Goal: Communication & Community: Answer question/provide support

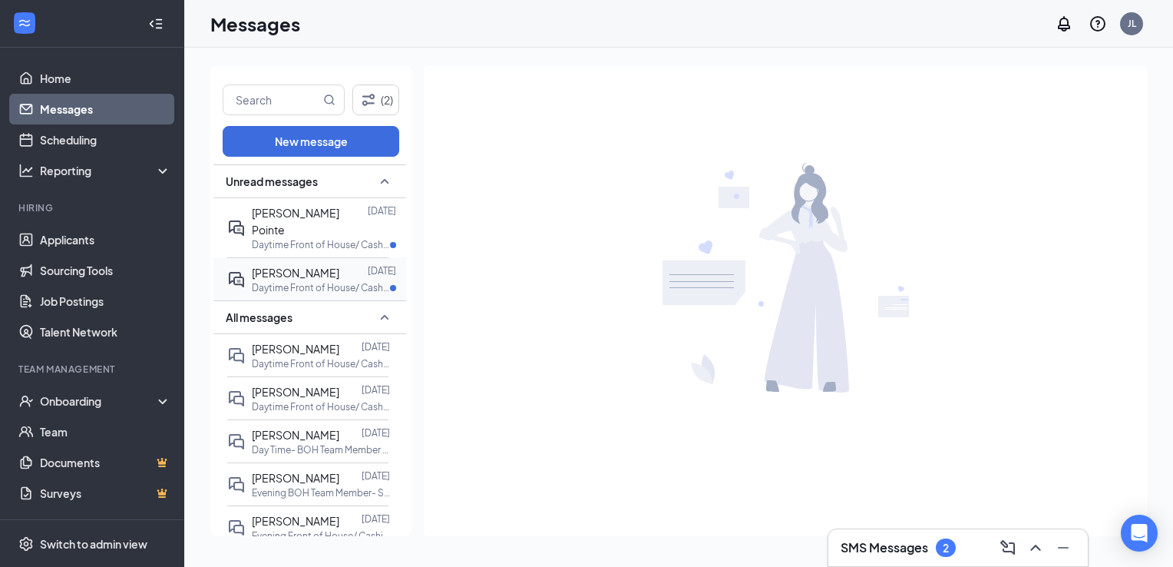
click at [342, 264] on div at bounding box center [353, 272] width 28 height 17
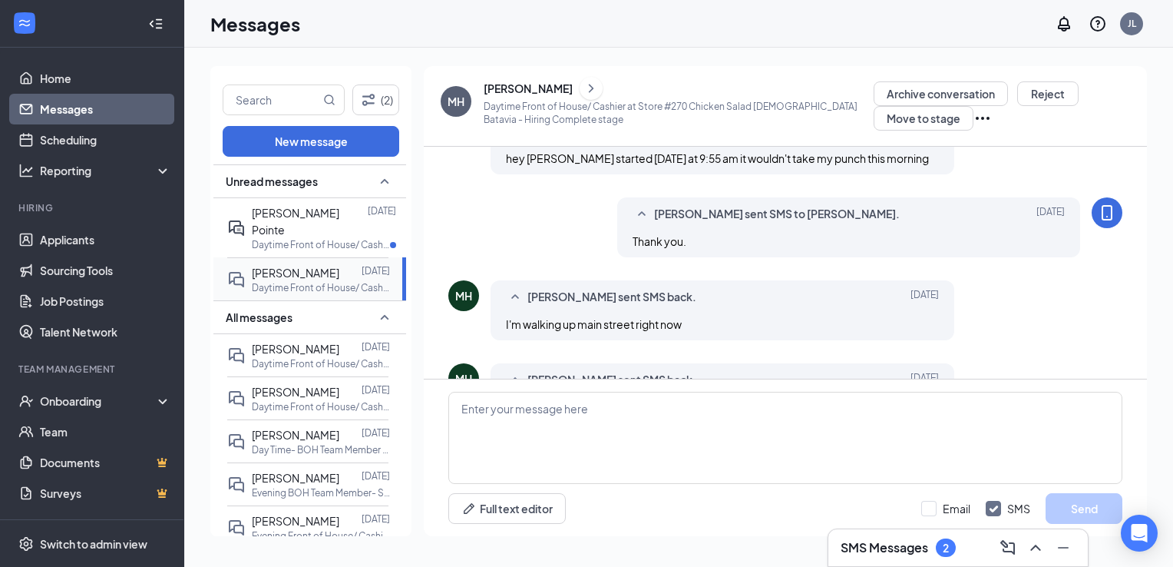
scroll to position [663, 0]
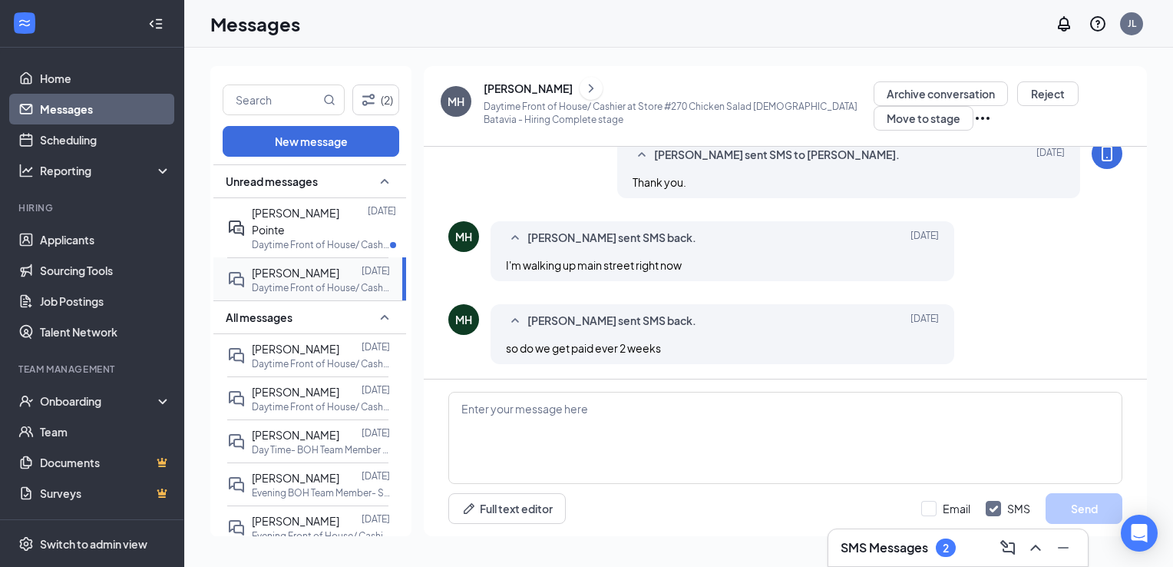
click at [352, 257] on div "[PERSON_NAME] [DATE] Daytime Front of House/ Cashier at Store #270 Chicken Sala…" at bounding box center [307, 278] width 161 height 43
click at [368, 216] on div at bounding box center [368, 221] width 0 height 34
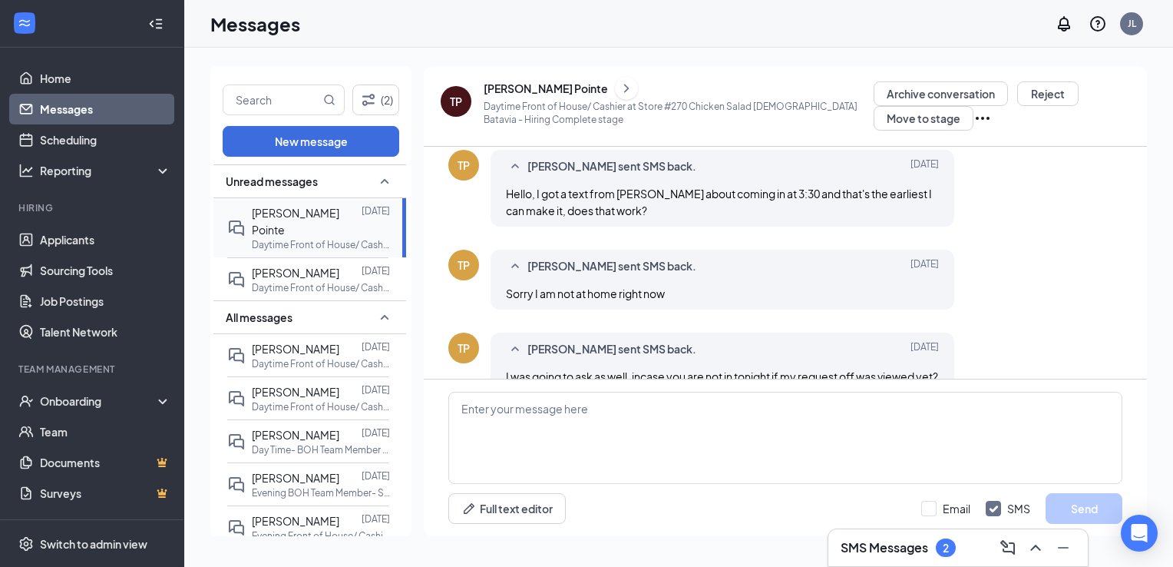
scroll to position [798, 0]
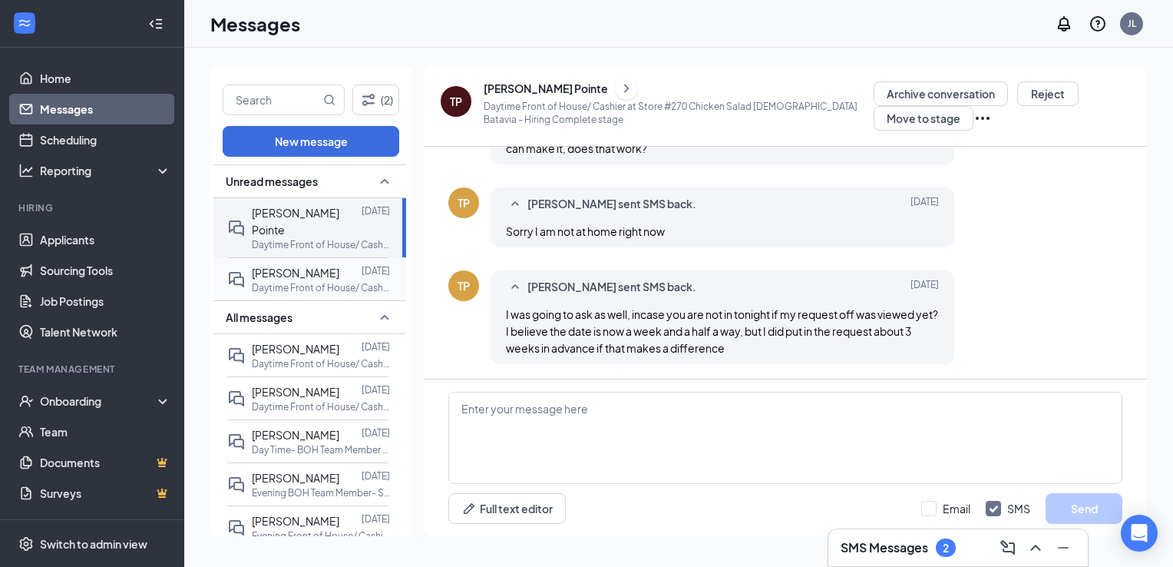
click at [332, 266] on span "[PERSON_NAME]" at bounding box center [296, 273] width 88 height 14
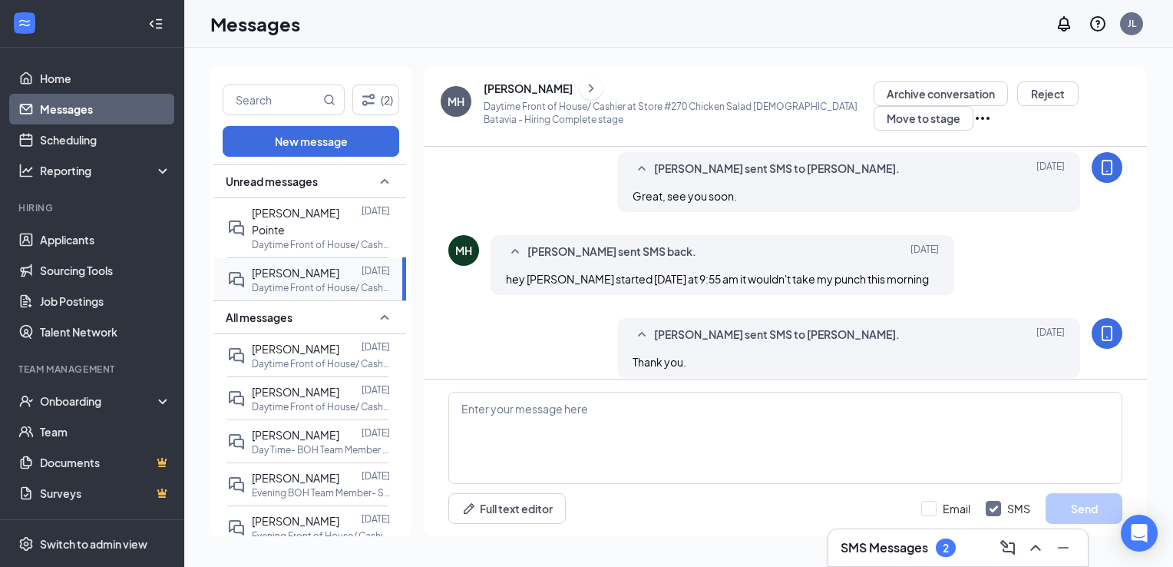
scroll to position [663, 0]
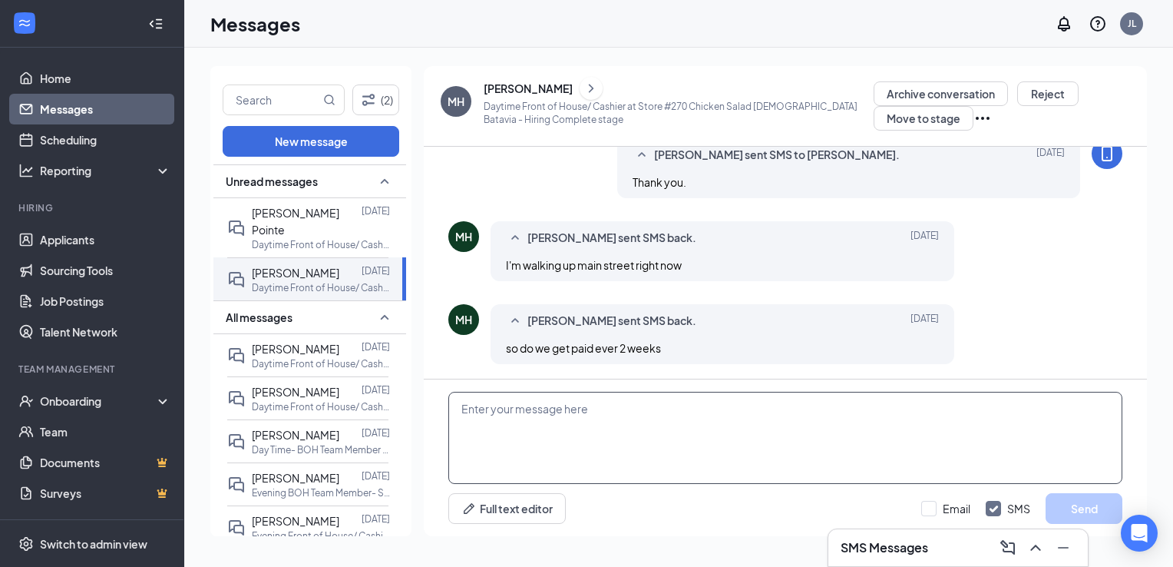
click at [523, 436] on textarea at bounding box center [786, 438] width 674 height 92
type textarea "Yes, biweekly [DATE]."
click at [1100, 504] on button "Send" at bounding box center [1084, 508] width 77 height 31
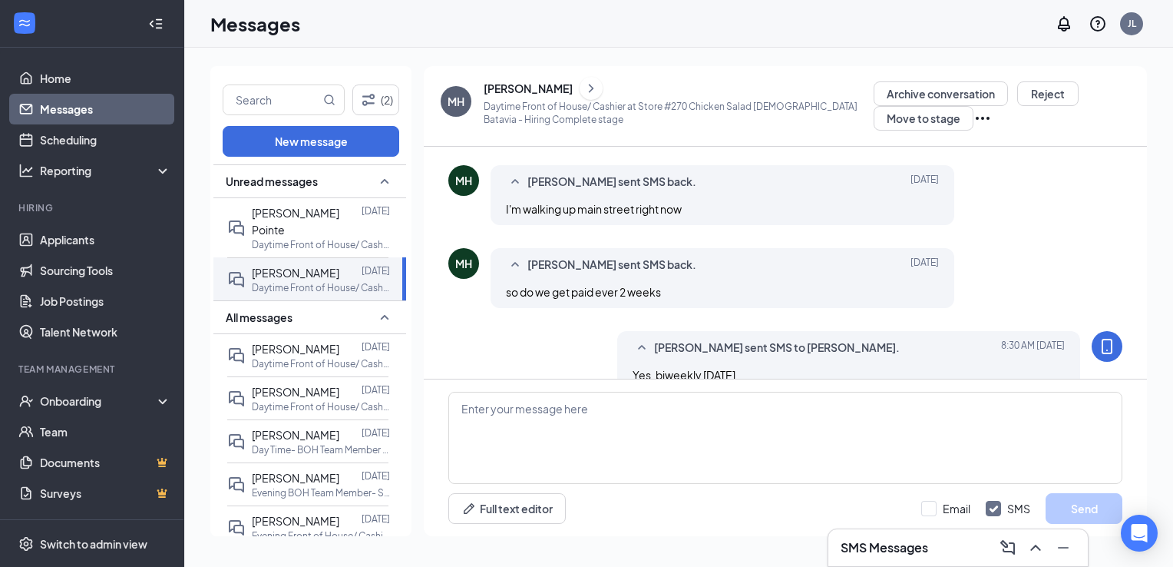
scroll to position [746, 0]
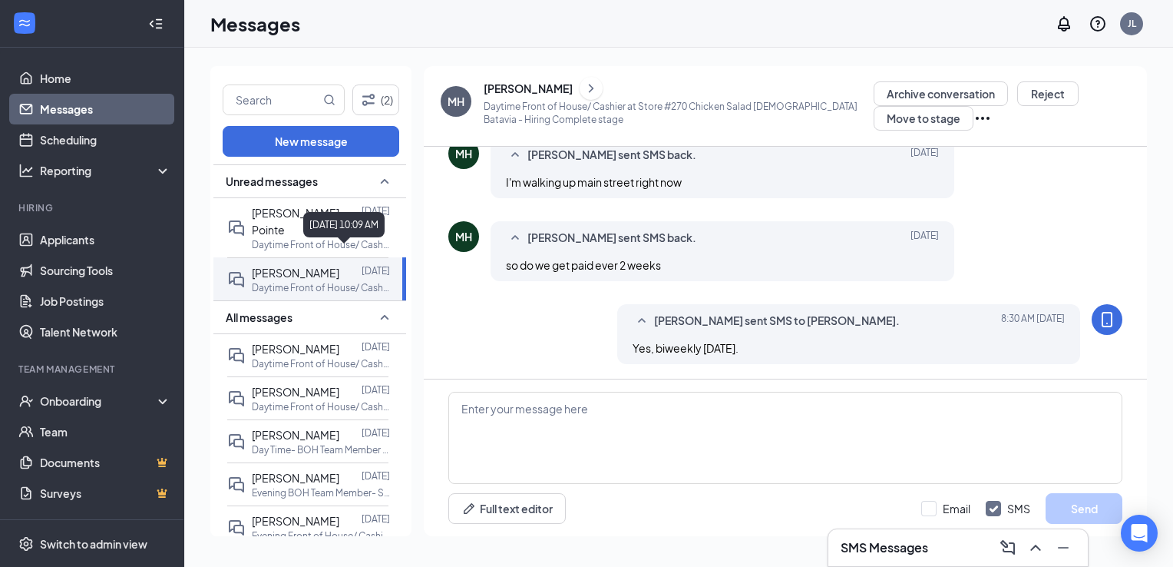
click at [306, 230] on div "[DATE] 10:09 AM" at bounding box center [343, 224] width 81 height 25
click at [263, 238] on p "Daytime Front of House/ Cashier at Store #270 Chicken Salad [DEMOGRAPHIC_DATA] …" at bounding box center [321, 244] width 138 height 13
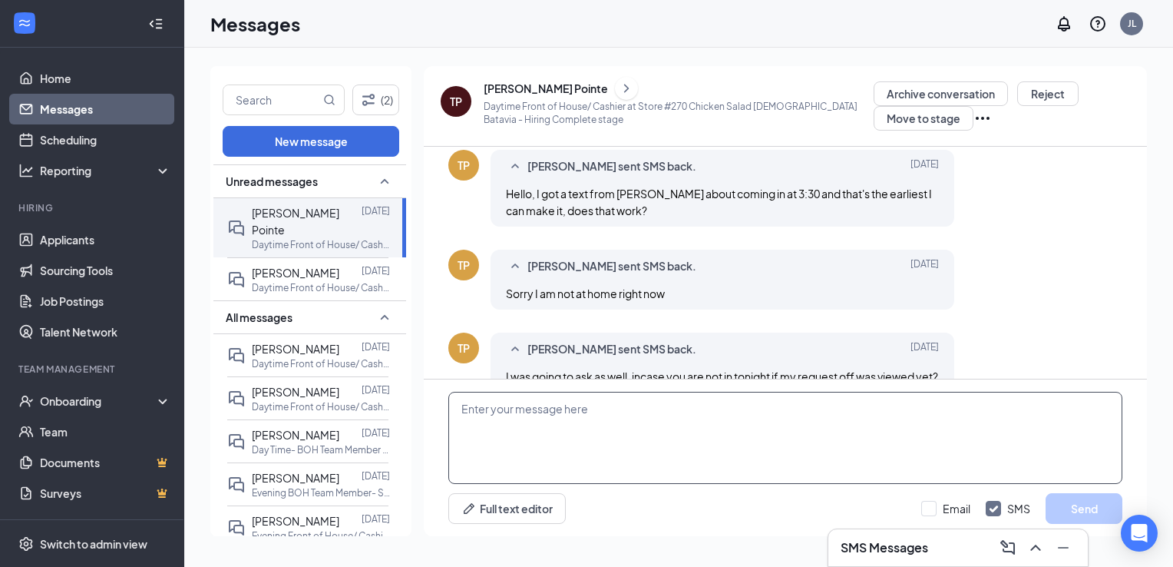
scroll to position [798, 0]
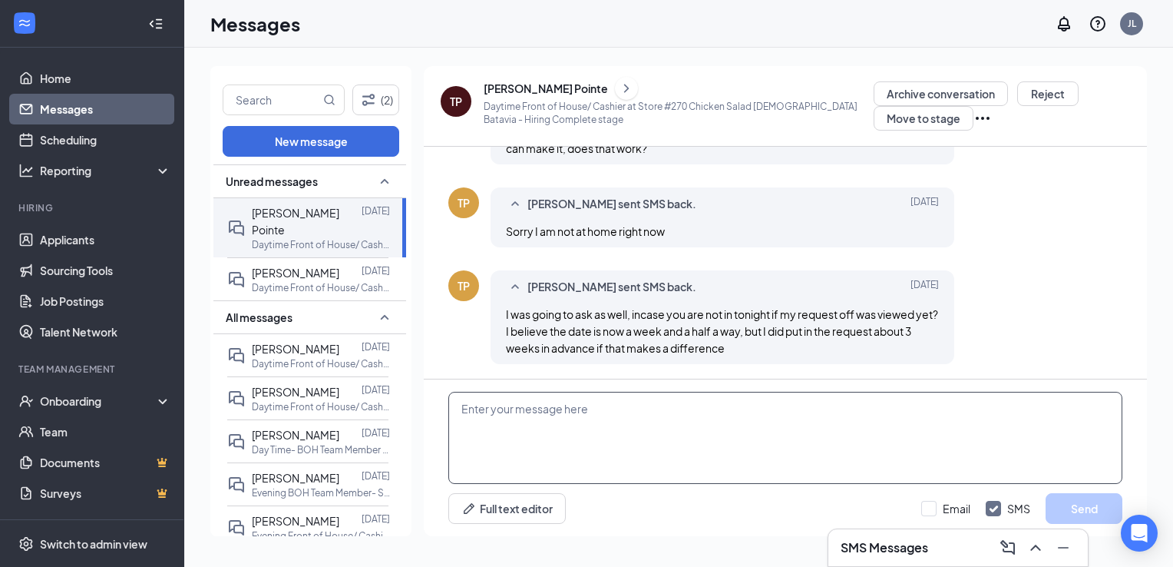
click at [690, 451] on textarea at bounding box center [786, 438] width 674 height 92
click at [808, 439] on textarea at bounding box center [786, 438] width 674 height 92
type textarea "Your request is in the Altametrics app."
click at [1087, 511] on button "Send" at bounding box center [1084, 508] width 77 height 31
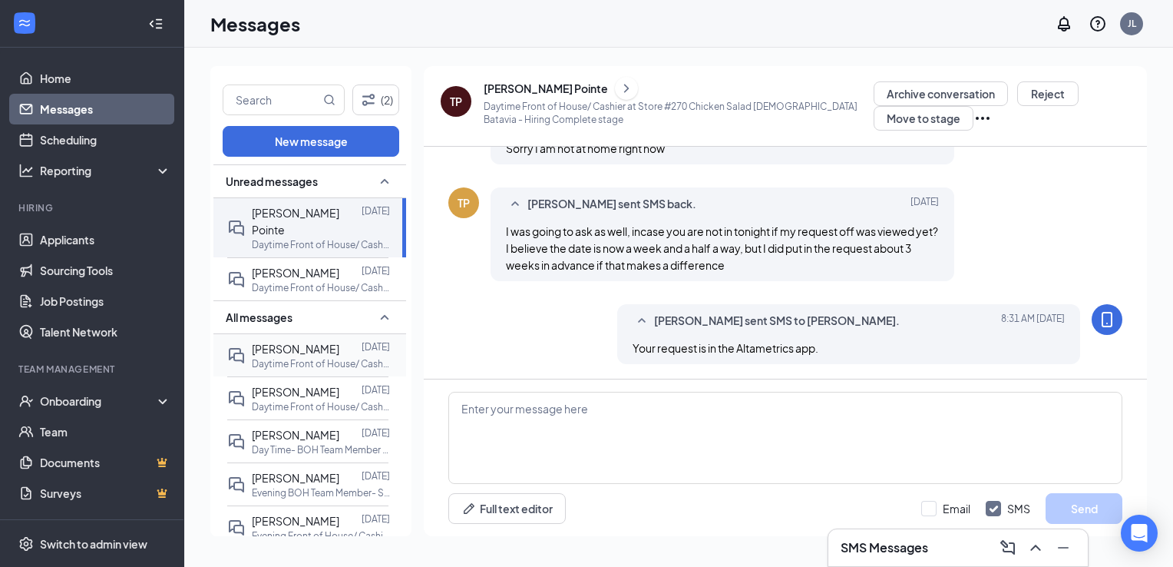
click at [323, 342] on span "[PERSON_NAME]" at bounding box center [296, 349] width 88 height 14
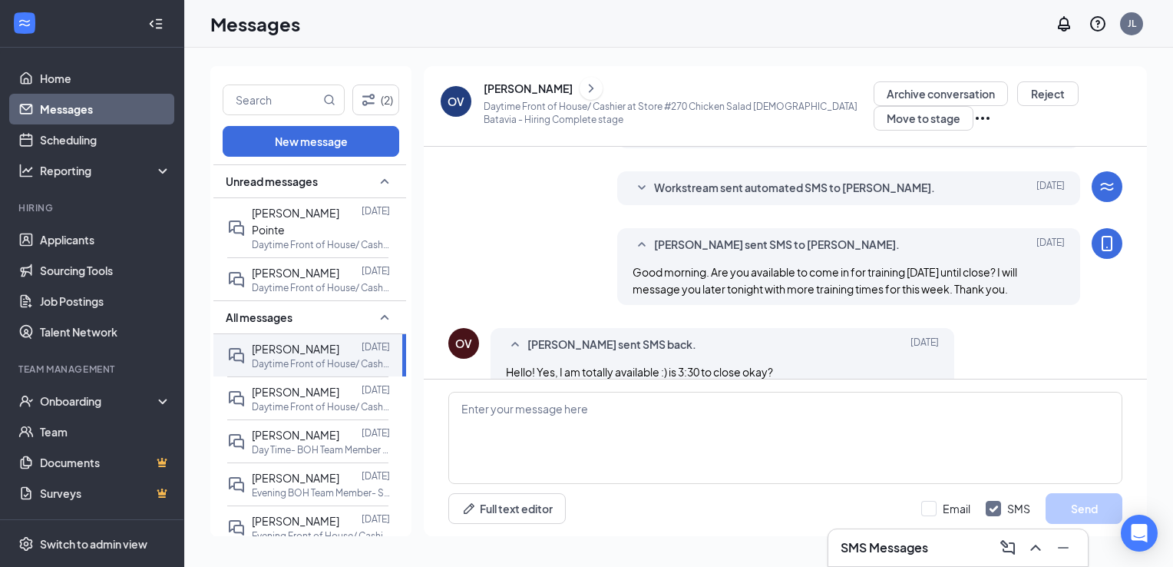
scroll to position [470, 0]
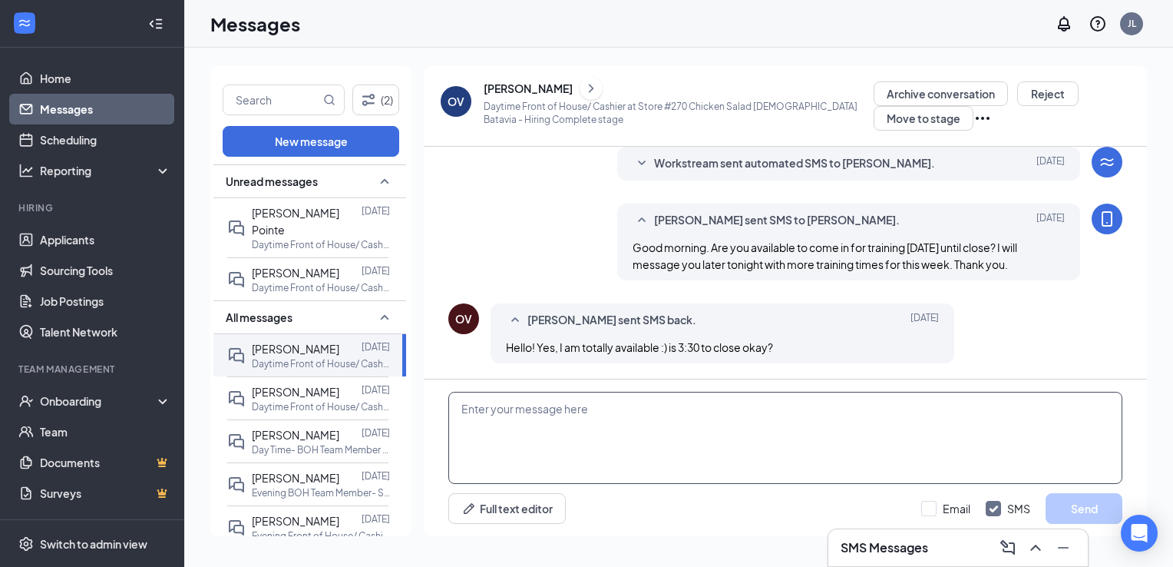
click at [687, 402] on textarea at bounding box center [786, 438] width 674 height 92
type textarea "I"
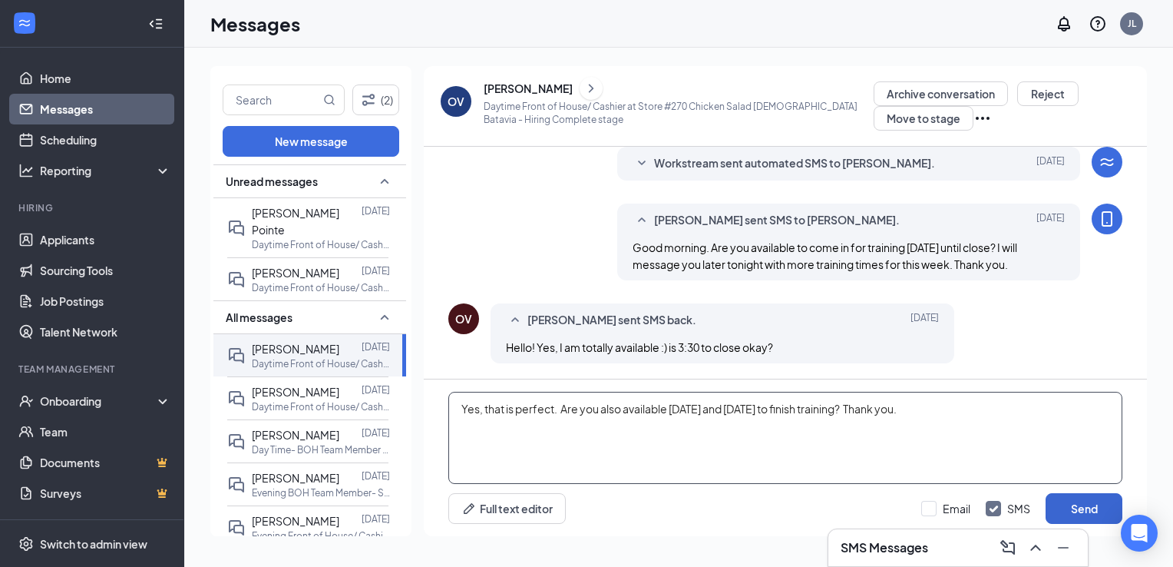
type textarea "Yes, that is perfect. Are you also available [DATE] and [DATE] to finish traini…"
click at [1093, 508] on button "Send" at bounding box center [1084, 508] width 77 height 31
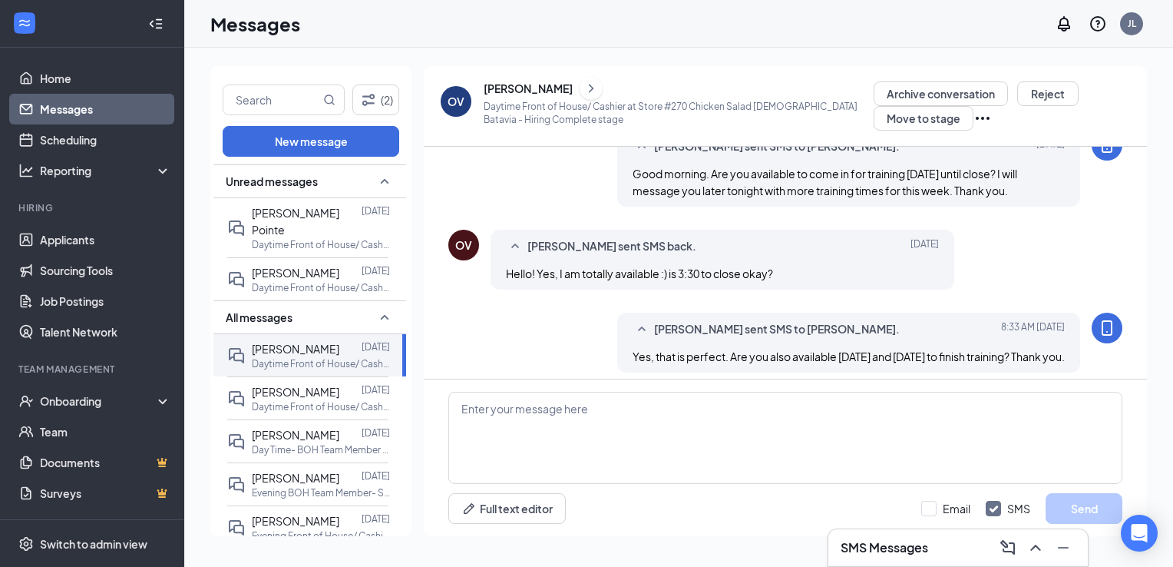
scroll to position [571, 0]
